Goal: Task Accomplishment & Management: Complete application form

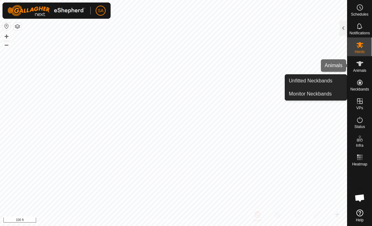
click at [359, 67] on icon at bounding box center [359, 63] width 7 height 7
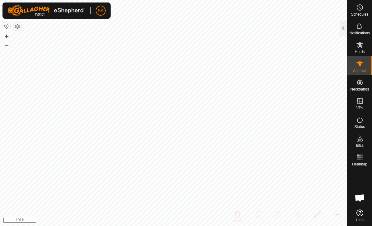
click at [341, 29] on div at bounding box center [343, 28] width 7 height 15
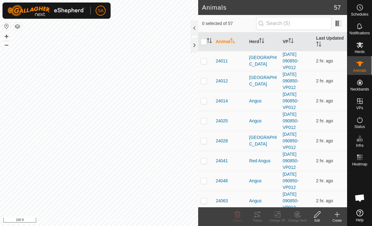
click at [339, 218] on div "Create" at bounding box center [337, 220] width 20 height 5
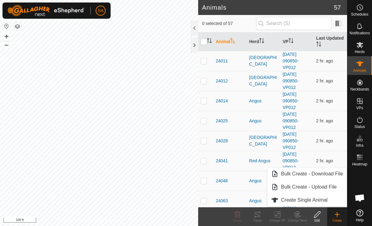
click at [327, 202] on span "Create Single Animal" at bounding box center [304, 199] width 46 height 7
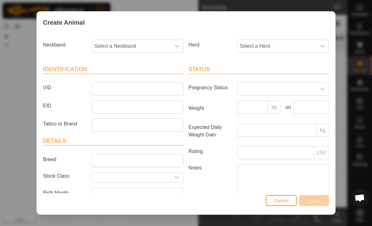
click at [283, 201] on span "Cancel" at bounding box center [281, 200] width 15 height 5
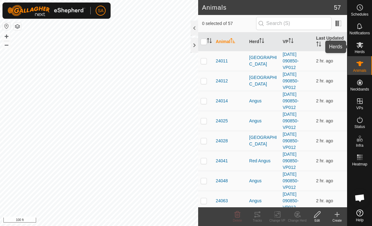
click at [362, 45] on icon at bounding box center [359, 44] width 7 height 7
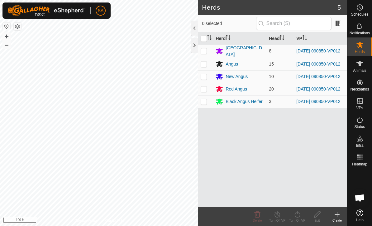
click at [342, 208] on div "Create" at bounding box center [337, 216] width 20 height 19
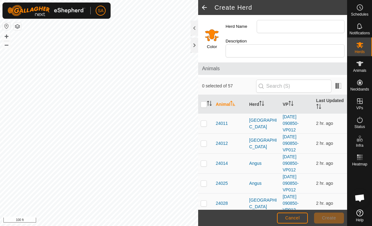
click at [214, 32] on input "Select a color" at bounding box center [211, 34] width 15 height 15
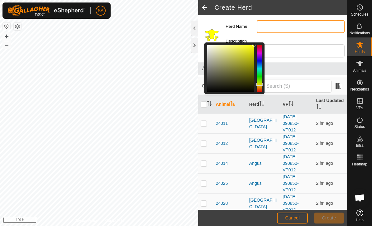
click at [272, 25] on input "Herd Name" at bounding box center [301, 26] width 88 height 13
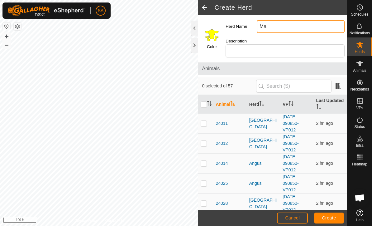
type input "M"
click at [267, 25] on input "Belted [GEOGRAPHIC_DATA]" at bounding box center [301, 26] width 88 height 13
click at [310, 21] on input "Belted [GEOGRAPHIC_DATA]" at bounding box center [301, 26] width 88 height 13
click at [311, 29] on input "Belted [GEOGRAPHIC_DATA]" at bounding box center [301, 26] width 88 height 13
click at [298, 24] on input "Belted [GEOGRAPHIC_DATA]" at bounding box center [301, 26] width 88 height 13
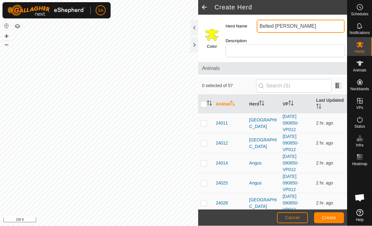
type input "Belted [PERSON_NAME]"
click at [330, 216] on span "Create" at bounding box center [329, 217] width 14 height 5
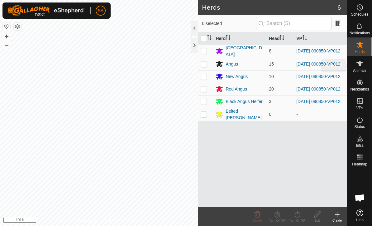
click at [357, 64] on icon at bounding box center [359, 63] width 7 height 7
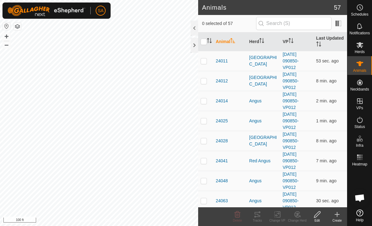
click at [341, 215] on create-svg-icon at bounding box center [337, 213] width 20 height 7
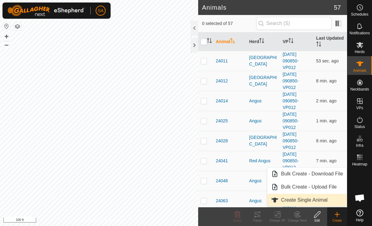
click at [316, 198] on span "Create Single Animal" at bounding box center [304, 199] width 46 height 7
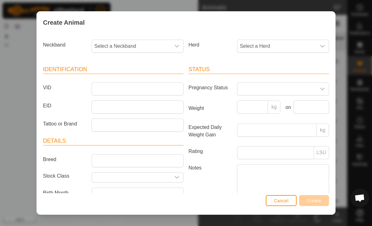
click at [176, 45] on icon "dropdown trigger" at bounding box center [177, 46] width 4 height 2
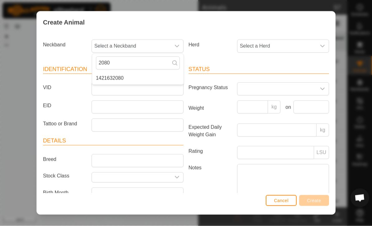
type input "2080"
click at [133, 78] on li "1421632080" at bounding box center [137, 78] width 91 height 12
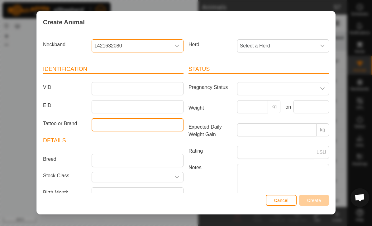
click at [113, 124] on input "Tattoo or Brand" at bounding box center [138, 124] width 92 height 13
type input "25078"
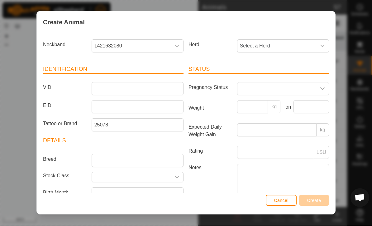
click at [315, 44] on span "Select a Herd" at bounding box center [276, 46] width 79 height 12
type input "Be"
click at [274, 79] on span "Belted [PERSON_NAME]" at bounding box center [269, 77] width 56 height 7
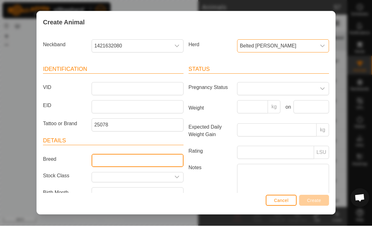
click at [102, 157] on input "Breed" at bounding box center [138, 160] width 92 height 13
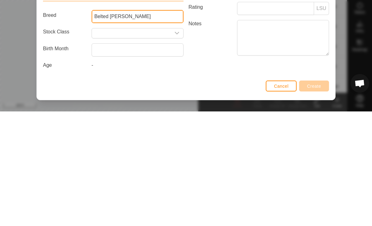
scroll to position [33, 0]
type input "Belted [PERSON_NAME]"
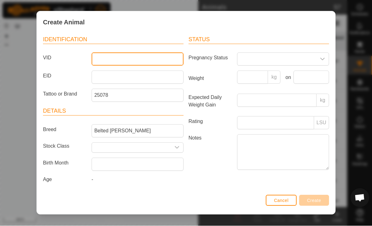
click at [98, 53] on input "VID" at bounding box center [138, 59] width 92 height 13
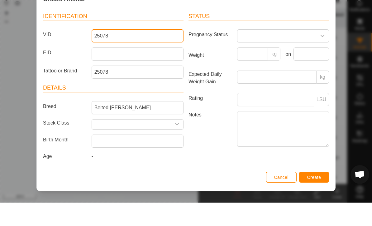
type input "25078"
click at [219, 71] on label "Weight" at bounding box center [210, 79] width 49 height 16
click at [237, 71] on input "Weight" at bounding box center [252, 77] width 31 height 13
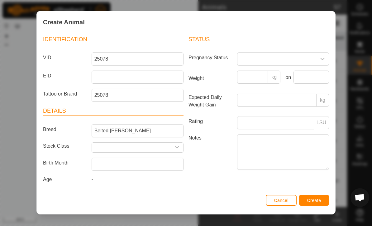
click at [315, 202] on span "Create" at bounding box center [314, 200] width 14 height 5
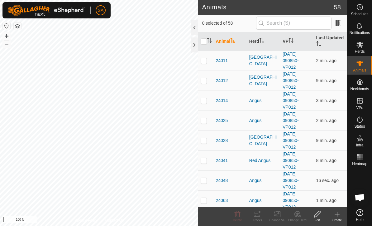
click at [342, 218] on div "Create" at bounding box center [337, 220] width 20 height 5
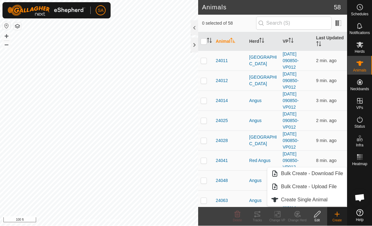
click at [325, 201] on span "Create Single Animal" at bounding box center [304, 199] width 46 height 7
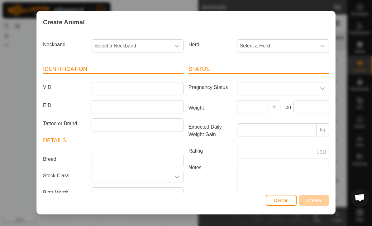
click at [178, 45] on icon "dropdown trigger" at bounding box center [176, 46] width 5 height 5
type input "2462"
click at [155, 76] on li "0091682462" at bounding box center [137, 78] width 91 height 12
click at [323, 44] on icon "dropdown trigger" at bounding box center [322, 46] width 5 height 5
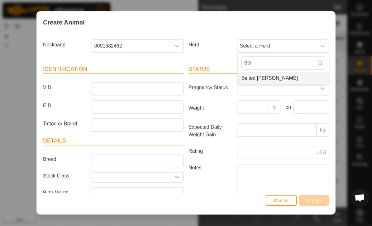
type input "Bel"
click at [285, 79] on li "Belted [PERSON_NAME]" at bounding box center [283, 78] width 91 height 12
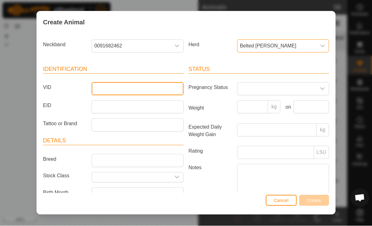
click at [102, 86] on input "VID" at bounding box center [138, 88] width 92 height 13
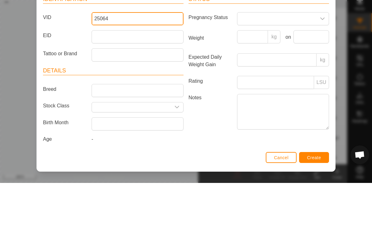
scroll to position [29, 0]
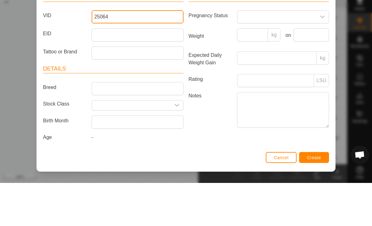
type input "25064"
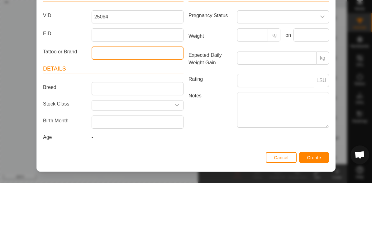
click at [104, 89] on input "Tattoo or Brand" at bounding box center [138, 95] width 92 height 13
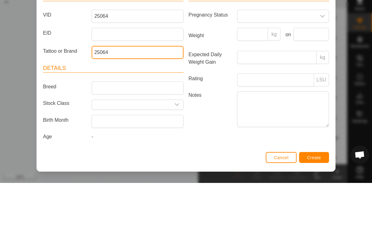
scroll to position [33, 0]
type input "25064"
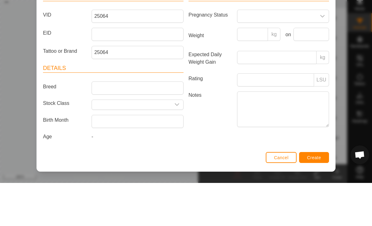
click at [105, 124] on input "Breed" at bounding box center [138, 130] width 92 height 13
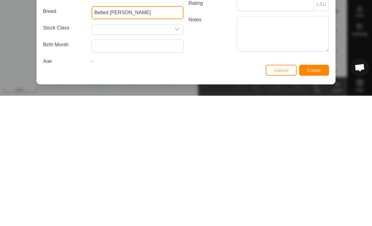
scroll to position [17, 0]
type input "Belted [PERSON_NAME]"
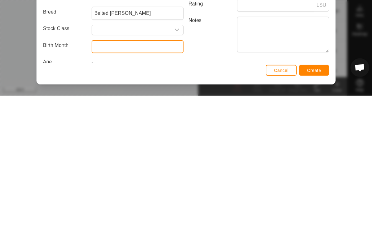
click at [113, 170] on input "text" at bounding box center [138, 176] width 92 height 13
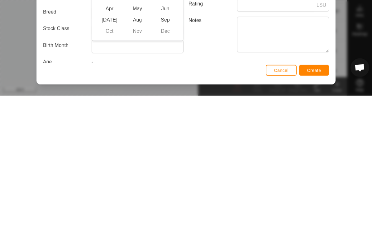
click at [137, 133] on span "May" at bounding box center [137, 138] width 28 height 11
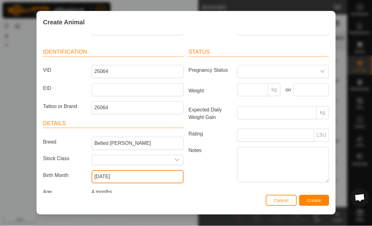
click at [130, 176] on input "[DATE]" at bounding box center [138, 176] width 92 height 13
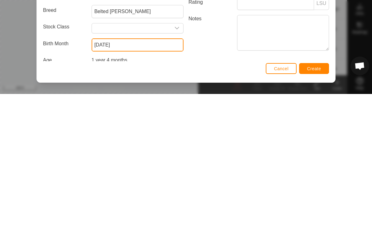
type input "[DATE]"
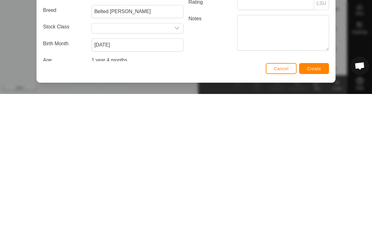
click at [315, 198] on span "Create" at bounding box center [314, 200] width 14 height 5
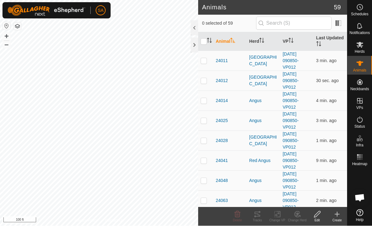
click at [336, 216] on icon at bounding box center [336, 213] width 7 height 7
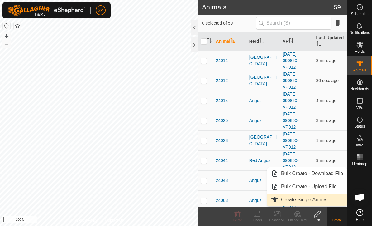
click at [304, 198] on span "Create Single Animal" at bounding box center [304, 199] width 46 height 7
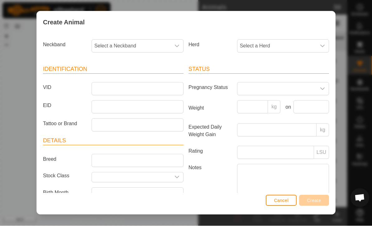
click at [179, 47] on div "dropdown trigger" at bounding box center [177, 46] width 12 height 12
type input "3100"
click at [135, 77] on li "3421463100" at bounding box center [137, 78] width 91 height 12
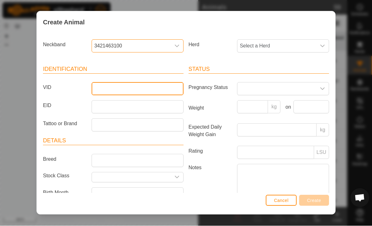
click at [103, 87] on input "VID" at bounding box center [138, 88] width 92 height 13
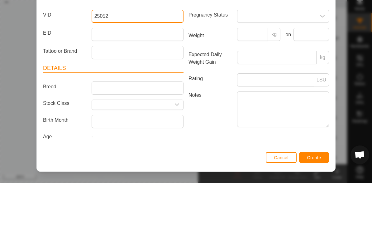
scroll to position [33, 0]
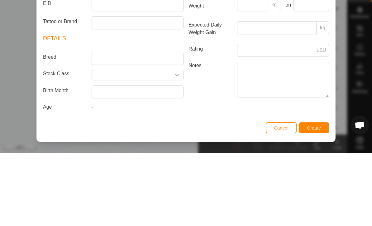
type input "25052"
click at [102, 124] on input "Breed" at bounding box center [138, 130] width 92 height 13
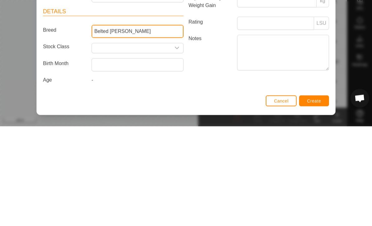
type input "Belted [PERSON_NAME]"
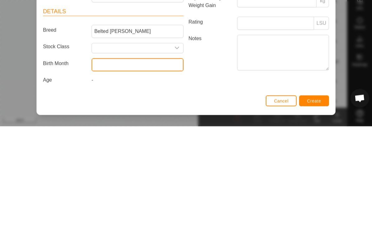
click at [162, 158] on input "text" at bounding box center [138, 164] width 92 height 13
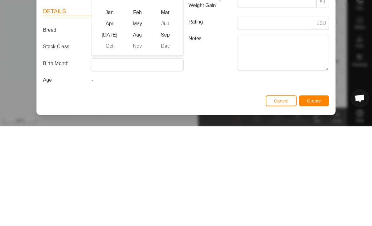
click at [138, 117] on span "May" at bounding box center [137, 122] width 28 height 11
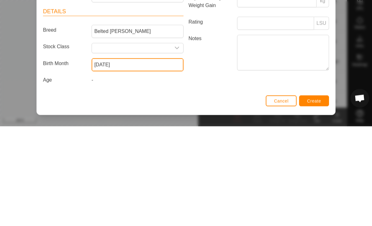
scroll to position [31, 0]
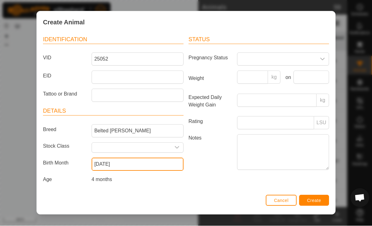
click at [125, 162] on input "[DATE]" at bounding box center [138, 164] width 92 height 13
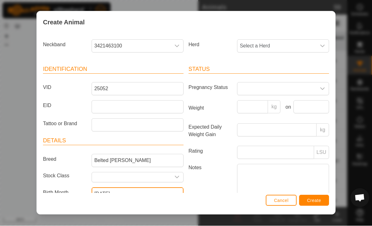
scroll to position [5, 0]
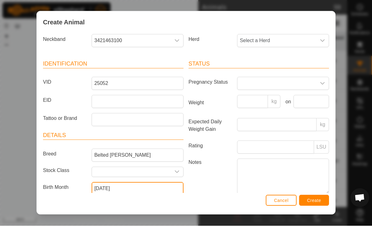
type input "[DATE]"
click at [323, 43] on icon "dropdown trigger" at bounding box center [322, 40] width 5 height 5
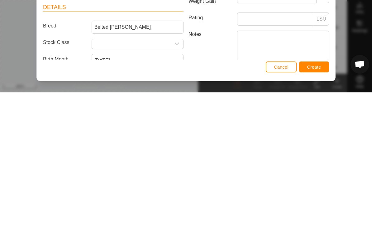
scroll to position [0, 0]
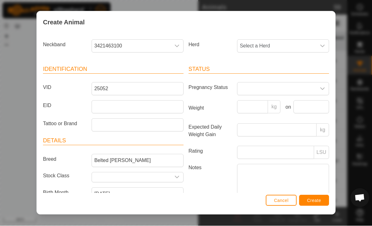
click at [319, 46] on div "Neckband 3421463100 Herd Select a Herd Identification VID 25052 EID Tattoo or B…" at bounding box center [186, 112] width 298 height 159
click at [322, 43] on div "Neckband 3421463100 Herd Select a Herd Identification VID 25052 EID Tattoo or B…" at bounding box center [186, 112] width 298 height 159
click at [323, 47] on div "Neckband 3421463100 Herd Select a Herd Identification VID 25052 EID Tattoo or B…" at bounding box center [186, 112] width 298 height 159
click at [262, 45] on div "Neckband 3421463100 Herd Select a Herd Identification VID 25052 EID Tattoo or B…" at bounding box center [186, 112] width 298 height 159
click at [325, 47] on div "Neckband 3421463100 Herd Select a Herd Identification VID 25052 EID Tattoo or B…" at bounding box center [186, 112] width 298 height 159
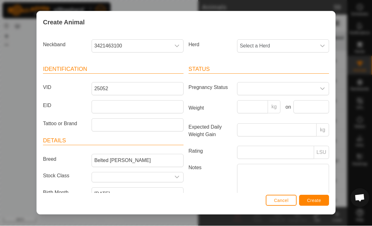
click at [321, 45] on icon "dropdown trigger" at bounding box center [322, 46] width 5 height 5
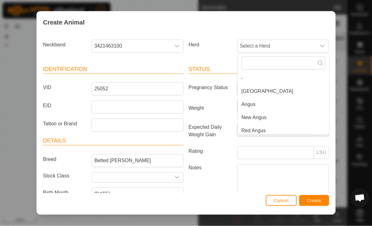
click at [325, 45] on div "dropdown trigger" at bounding box center [322, 46] width 12 height 12
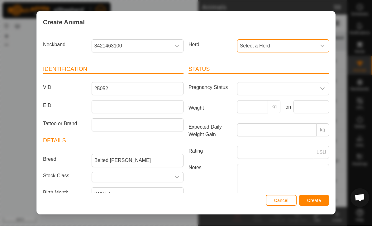
click at [325, 48] on div "dropdown trigger" at bounding box center [322, 46] width 12 height 12
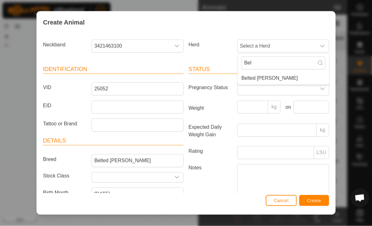
type input "Bel"
click at [270, 77] on span "Belted [PERSON_NAME]" at bounding box center [269, 77] width 56 height 7
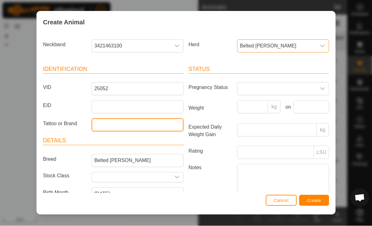
click at [108, 126] on input "Tattoo or Brand" at bounding box center [138, 124] width 92 height 13
type input "25052"
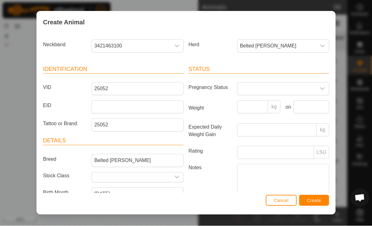
click at [315, 201] on span "Create" at bounding box center [314, 200] width 14 height 5
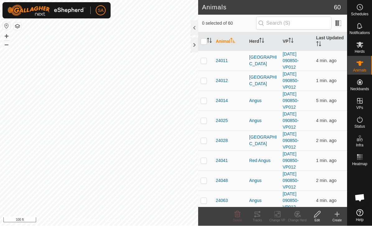
click at [336, 219] on div "Create" at bounding box center [337, 220] width 20 height 5
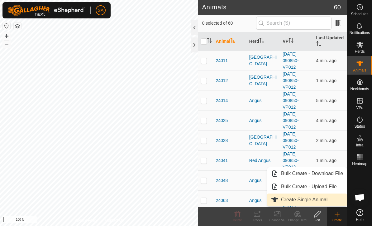
click at [317, 198] on span "Create Single Animal" at bounding box center [304, 199] width 46 height 7
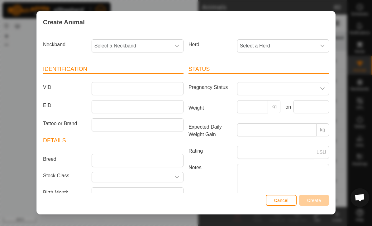
click at [176, 45] on icon "dropdown trigger" at bounding box center [177, 46] width 4 height 2
type input "1762"
click at [141, 74] on li "0982801762" at bounding box center [137, 78] width 91 height 12
click at [290, 44] on span "Select a Herd" at bounding box center [276, 46] width 79 height 12
type input "Bel"
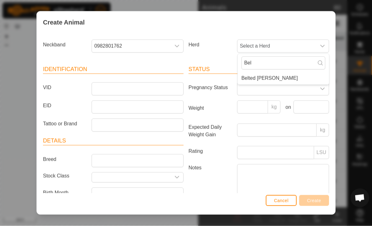
click at [284, 81] on li "Belted [PERSON_NAME]" at bounding box center [283, 78] width 91 height 12
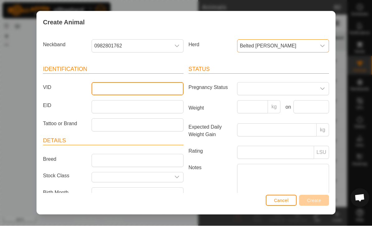
click at [105, 87] on input "VID" at bounding box center [138, 88] width 92 height 13
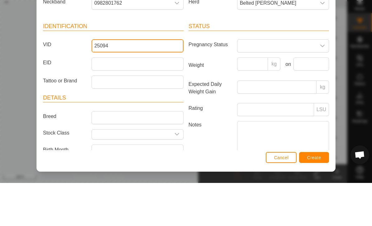
type input "25094"
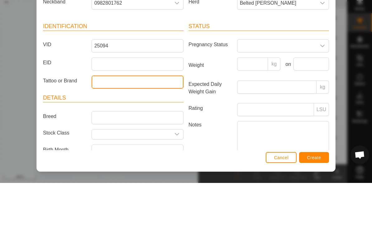
click at [100, 118] on input "Tattoo or Brand" at bounding box center [138, 124] width 92 height 13
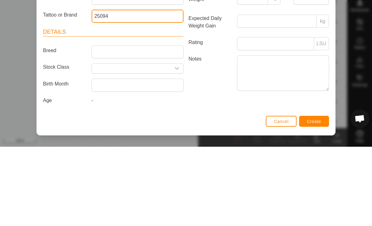
scroll to position [33, 0]
type input "25094"
click at [100, 124] on input "Breed" at bounding box center [138, 130] width 92 height 13
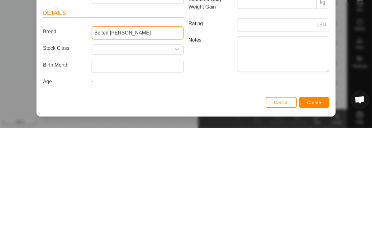
type input "Belted [PERSON_NAME]"
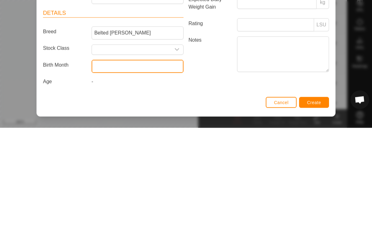
click at [103, 158] on input "text" at bounding box center [138, 164] width 92 height 13
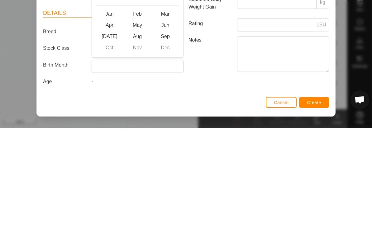
click at [139, 117] on span "May" at bounding box center [137, 122] width 28 height 11
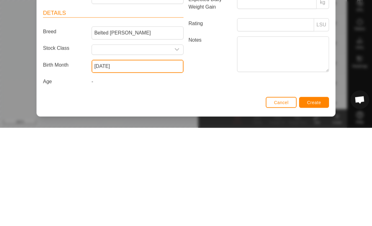
scroll to position [31, 0]
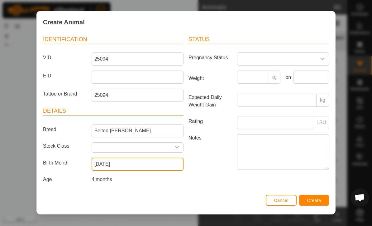
click at [131, 164] on input "[DATE]" at bounding box center [138, 164] width 92 height 13
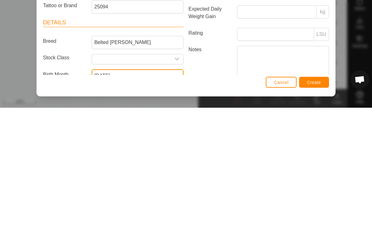
scroll to position [0, 0]
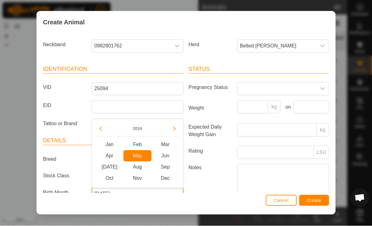
type input "[DATE]"
click at [318, 198] on span "Create" at bounding box center [314, 200] width 14 height 5
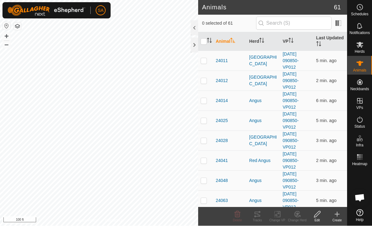
click at [340, 217] on icon at bounding box center [336, 213] width 7 height 7
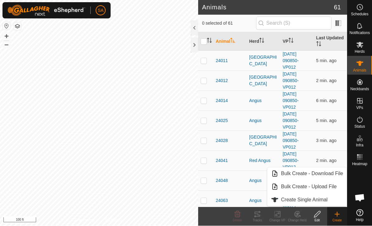
click at [326, 200] on span "Create Single Animal" at bounding box center [304, 199] width 46 height 7
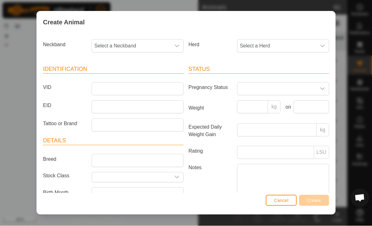
click at [175, 44] on icon "dropdown trigger" at bounding box center [176, 46] width 5 height 5
type input "1553"
click at [148, 79] on li "3749921553" at bounding box center [137, 78] width 91 height 12
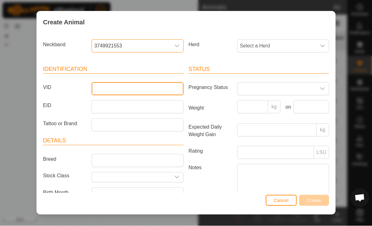
click at [109, 86] on input "VID" at bounding box center [138, 88] width 92 height 13
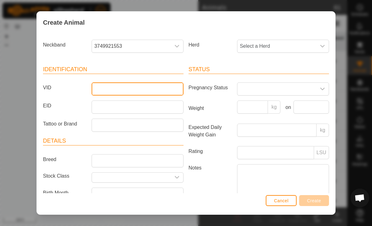
click at [109, 86] on input "VID" at bounding box center [138, 88] width 92 height 13
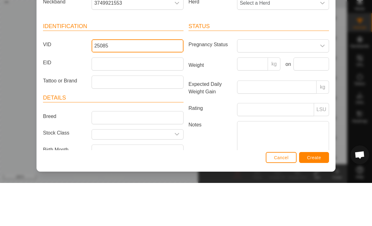
type input "25085"
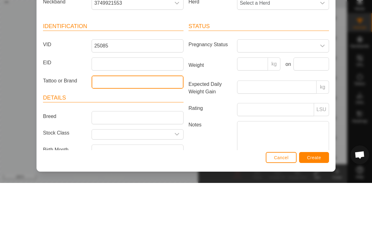
click at [104, 118] on input "Tattoo or Brand" at bounding box center [138, 124] width 92 height 13
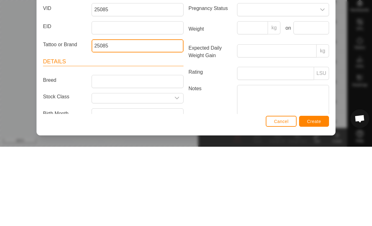
type input "25085"
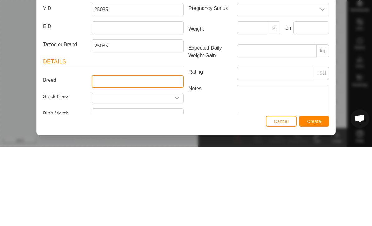
click at [105, 154] on input "Breed" at bounding box center [138, 160] width 92 height 13
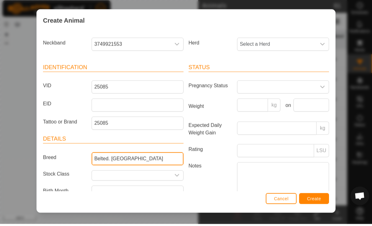
type input "Belted. [GEOGRAPHIC_DATA]"
click at [325, 45] on div "dropdown trigger" at bounding box center [322, 46] width 12 height 12
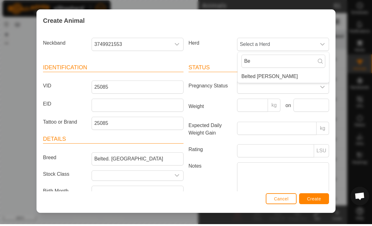
type input "Be"
click at [273, 78] on span "Belted [PERSON_NAME]" at bounding box center [269, 77] width 56 height 7
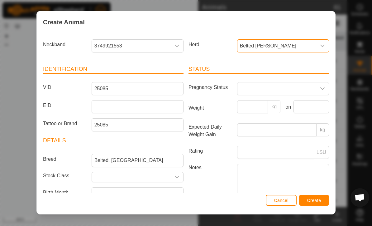
click at [317, 200] on span "Create" at bounding box center [314, 200] width 14 height 5
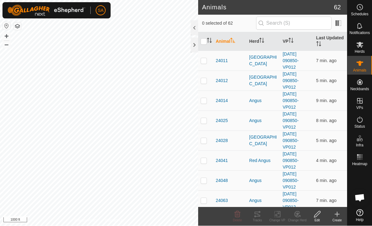
click at [191, 46] on div at bounding box center [194, 45] width 7 height 15
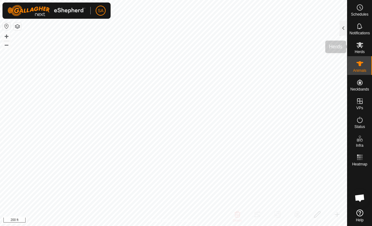
click at [365, 47] on es-mob-svg-icon at bounding box center [359, 45] width 11 height 10
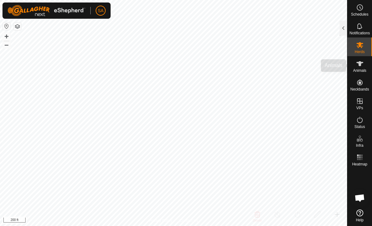
click at [361, 72] on span "Animals" at bounding box center [359, 71] width 13 height 4
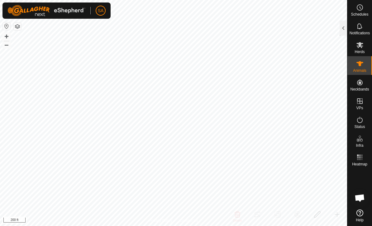
click at [345, 29] on div at bounding box center [343, 28] width 7 height 15
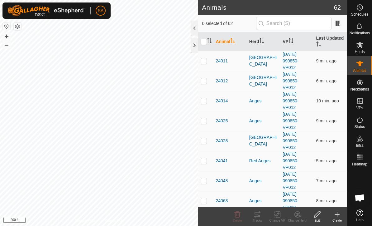
click at [339, 217] on icon at bounding box center [336, 213] width 7 height 7
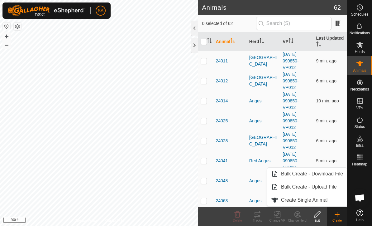
click at [325, 202] on span "Create Single Animal" at bounding box center [304, 199] width 46 height 7
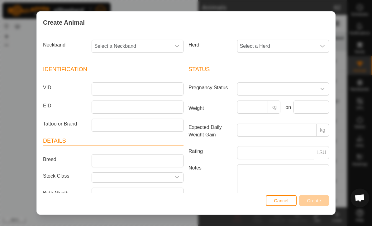
click at [176, 44] on icon "dropdown trigger" at bounding box center [176, 46] width 5 height 5
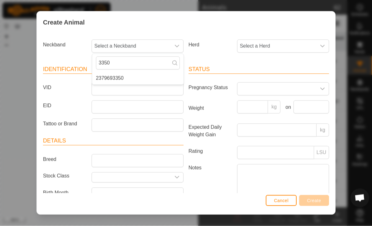
type input "3350"
click at [135, 78] on li "2379693350" at bounding box center [137, 78] width 91 height 12
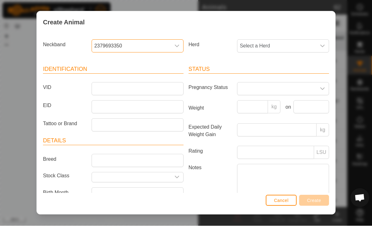
click at [182, 49] on div "dropdown trigger" at bounding box center [177, 46] width 12 height 12
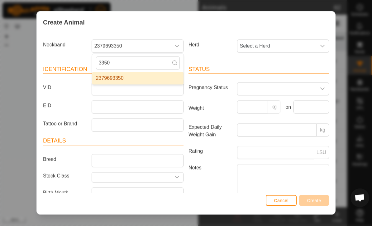
click at [156, 74] on li "2379693350" at bounding box center [137, 78] width 91 height 12
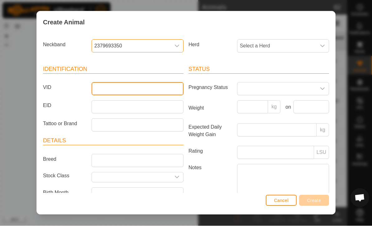
click at [103, 89] on input "VID" at bounding box center [138, 88] width 92 height 13
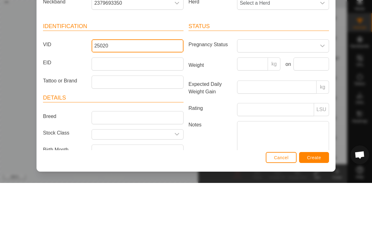
type input "25020"
click at [102, 118] on input "Tattoo or Brand" at bounding box center [138, 124] width 92 height 13
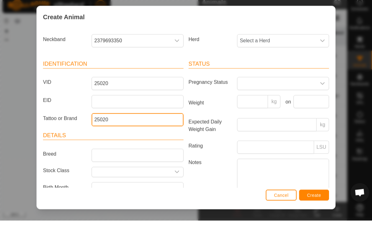
type input "25020"
click at [321, 44] on icon "dropdown trigger" at bounding box center [322, 46] width 5 height 5
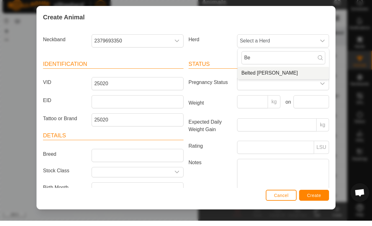
type input "Be"
click at [282, 74] on li "Belted [PERSON_NAME]" at bounding box center [283, 78] width 91 height 12
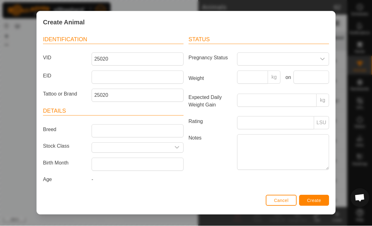
scroll to position [33, 0]
click at [107, 162] on input "text" at bounding box center [138, 164] width 92 height 13
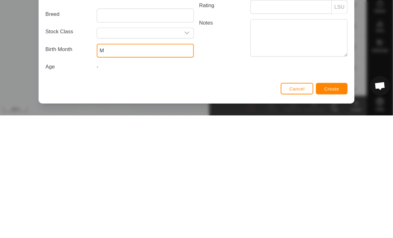
scroll to position [31, 0]
type input "[DATE]"
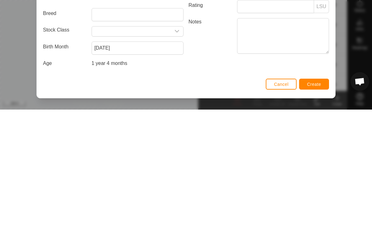
click at [313, 198] on span "Create" at bounding box center [314, 200] width 14 height 5
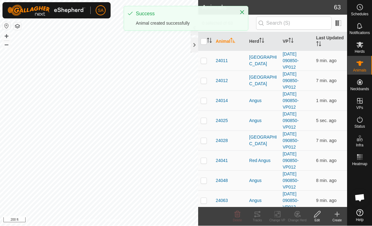
click at [194, 38] on div at bounding box center [194, 45] width 7 height 15
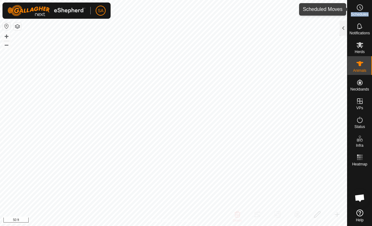
click at [367, 7] on div "Schedules" at bounding box center [359, 9] width 25 height 19
